Goal: Learn about a topic: Learn about a topic

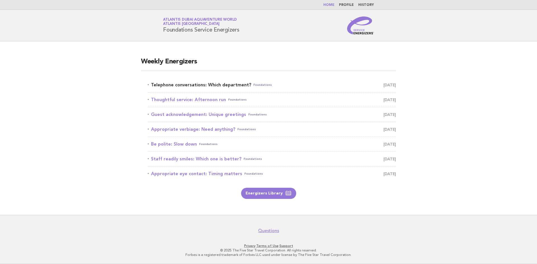
click at [198, 86] on link "Telephone conversations: Which department? Foundations October 13" at bounding box center [272, 85] width 248 height 8
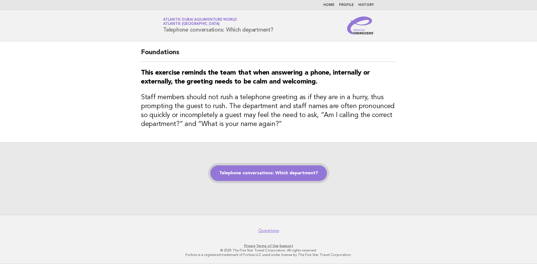
click at [284, 171] on link "Telephone conversations: Which department?" at bounding box center [268, 173] width 117 height 16
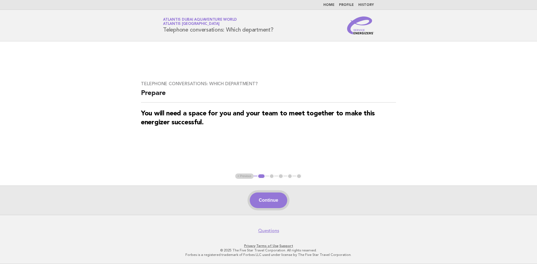
click at [276, 201] on button "Continue" at bounding box center [268, 201] width 37 height 16
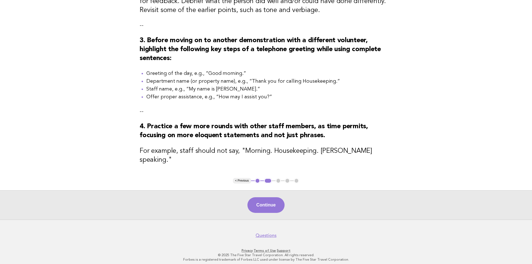
scroll to position [206, 0]
click at [270, 197] on button "Continue" at bounding box center [266, 205] width 37 height 16
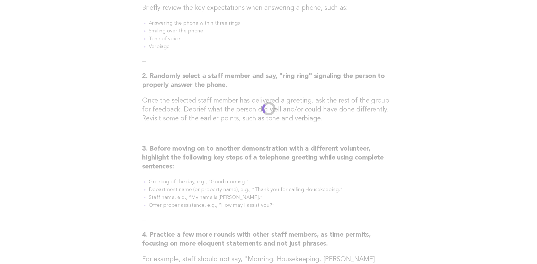
scroll to position [0, 0]
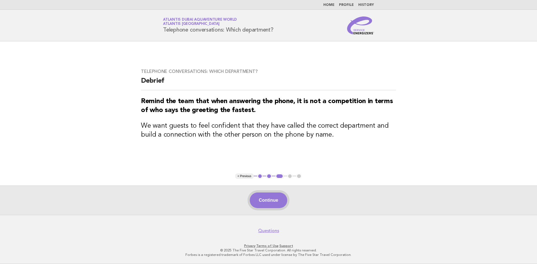
click at [267, 200] on button "Continue" at bounding box center [268, 201] width 37 height 16
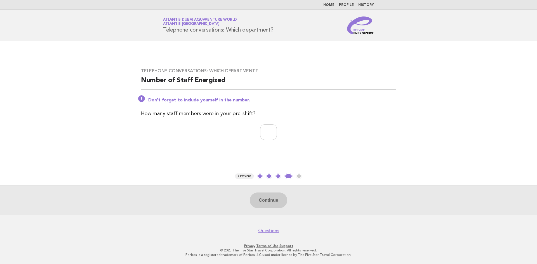
drag, startPoint x: 193, startPoint y: 23, endPoint x: 190, endPoint y: 21, distance: 3.4
click at [193, 23] on span "Atlantis Dubai Aquaventure World Atlantis Dubai" at bounding box center [218, 22] width 110 height 8
click at [185, 18] on link "Atlantis Dubai Aquaventure World Atlantis Dubai" at bounding box center [200, 22] width 74 height 8
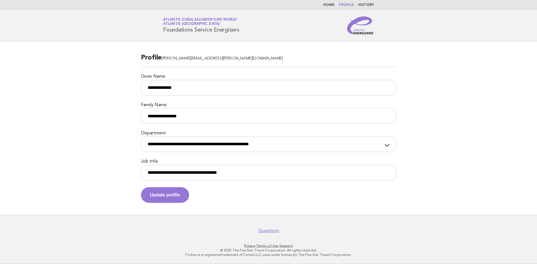
click at [212, 22] on link "Atlantis Dubai Aquaventure World Atlantis [GEOGRAPHIC_DATA]" at bounding box center [200, 22] width 74 height 8
click at [186, 22] on link "Atlantis Dubai Aquaventure World Atlantis Dubai" at bounding box center [200, 22] width 74 height 8
click at [361, 30] on img at bounding box center [360, 25] width 27 height 18
